Goal: Communication & Community: Answer question/provide support

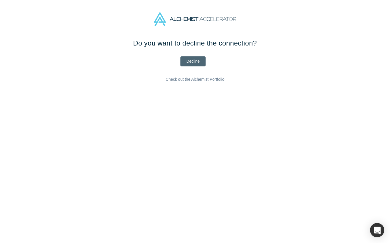
click at [200, 62] on button "Decline" at bounding box center [192, 61] width 25 height 10
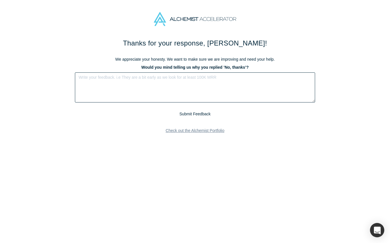
click at [200, 77] on textarea at bounding box center [195, 87] width 240 height 30
type textarea "Not an area I have expertise in."
click at [201, 112] on button "Submit Feedback" at bounding box center [195, 113] width 35 height 7
